Goal: Find specific page/section: Find specific page/section

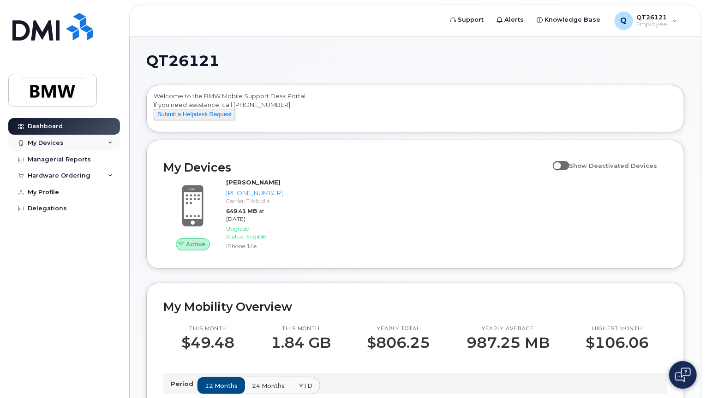
click at [40, 138] on div "My Devices" at bounding box center [64, 143] width 112 height 17
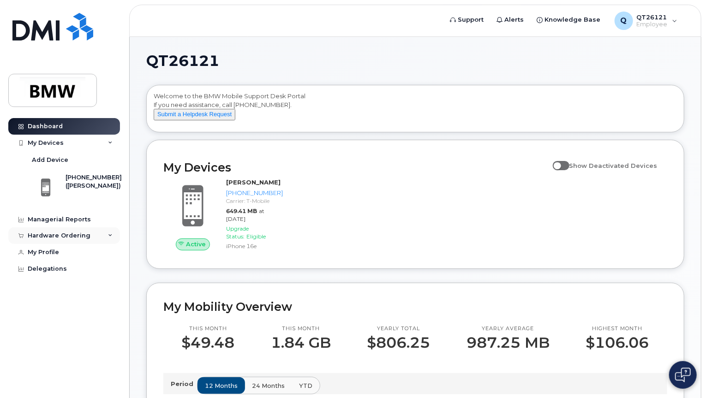
click at [59, 234] on div "Hardware Ordering" at bounding box center [59, 235] width 63 height 7
click at [671, 22] on div "Q QT26121 Employee" at bounding box center [646, 21] width 76 height 18
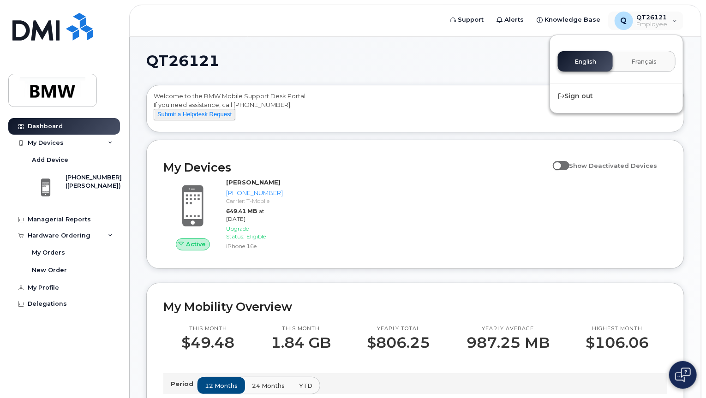
click at [498, 115] on div "Welcome to the BMW Mobile Support Desk Portal If you need assistance, call [PHO…" at bounding box center [415, 110] width 523 height 37
click at [42, 127] on div "Dashboard" at bounding box center [45, 126] width 35 height 7
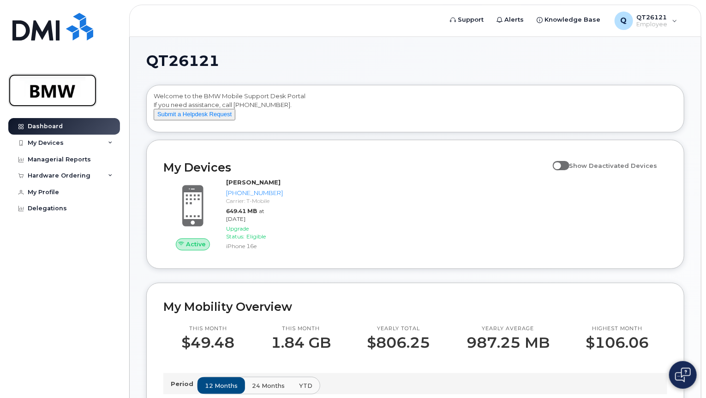
click at [53, 94] on img at bounding box center [52, 90] width 71 height 27
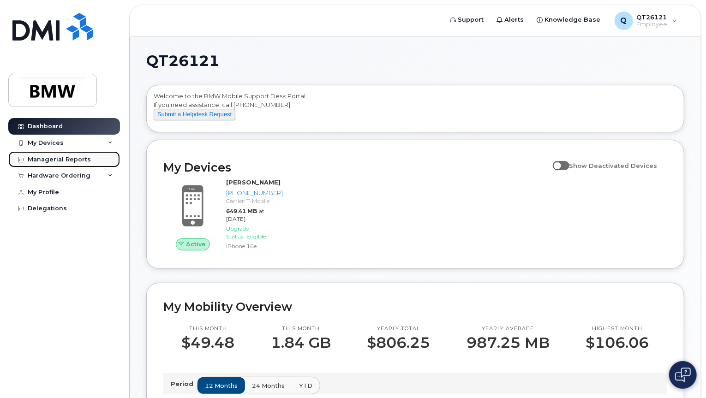
click at [47, 158] on div "Managerial Reports" at bounding box center [59, 159] width 63 height 7
